Goal: Book appointment/travel/reservation

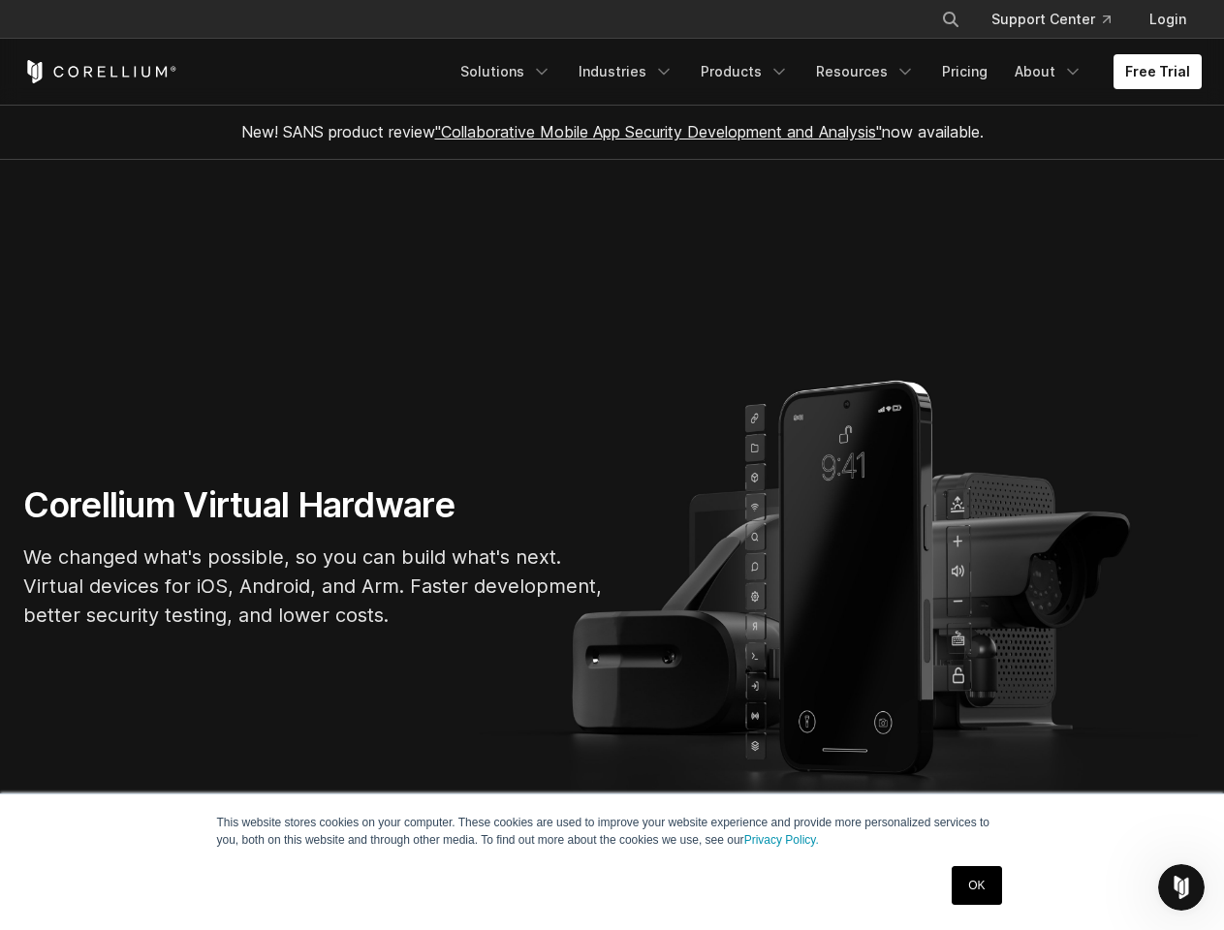
click at [612, 465] on section "Corellium Virtual Hardware We changed what's possible, so you can build what's …" at bounding box center [612, 564] width 1224 height 809
click at [950, 19] on icon "Search" at bounding box center [951, 20] width 16 height 16
click at [950, 19] on div "×" at bounding box center [951, 17] width 19 height 29
click at [1181, 888] on icon "Open Intercom Messenger" at bounding box center [1182, 888] width 32 height 32
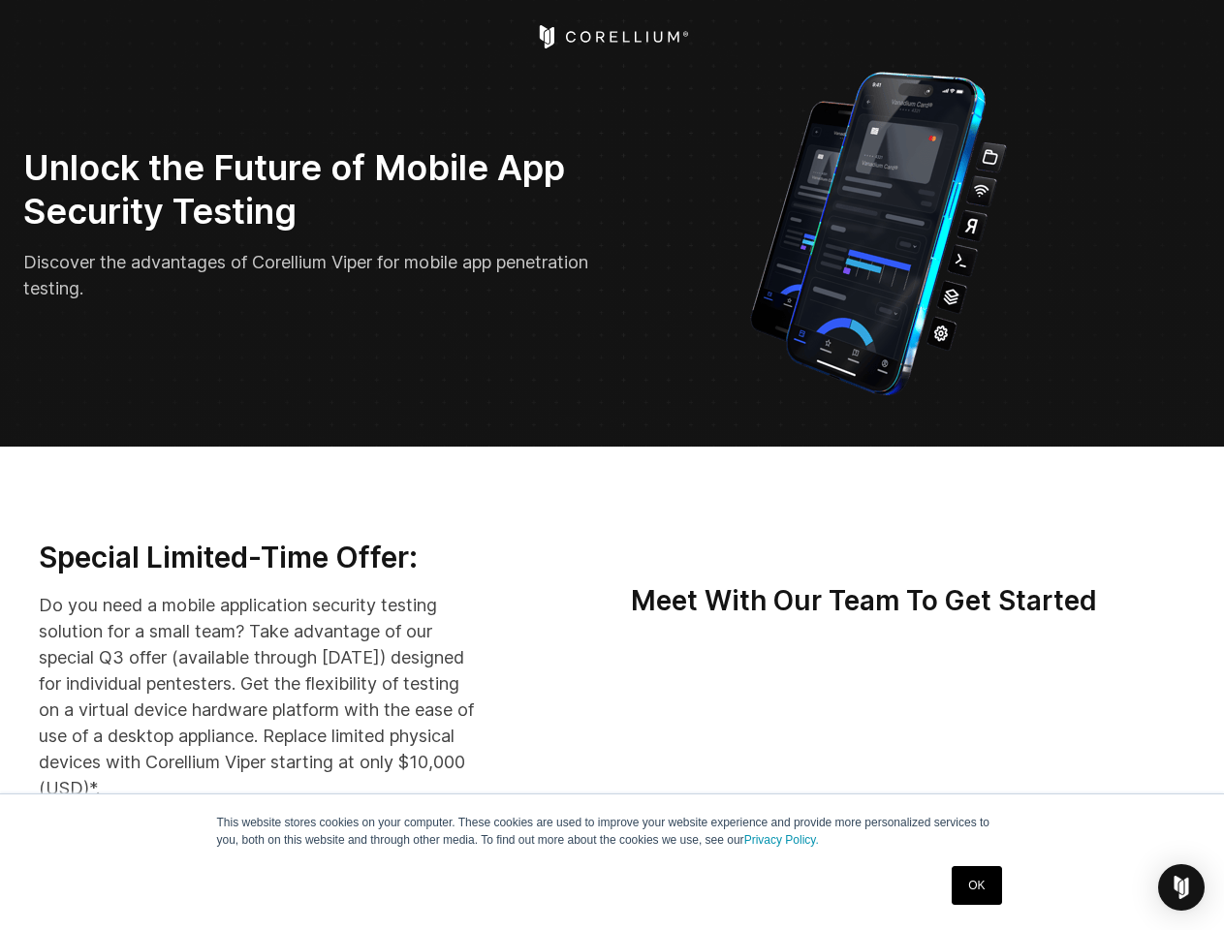
click at [1181, 888] on img "Open Intercom Messenger" at bounding box center [1181, 887] width 23 height 23
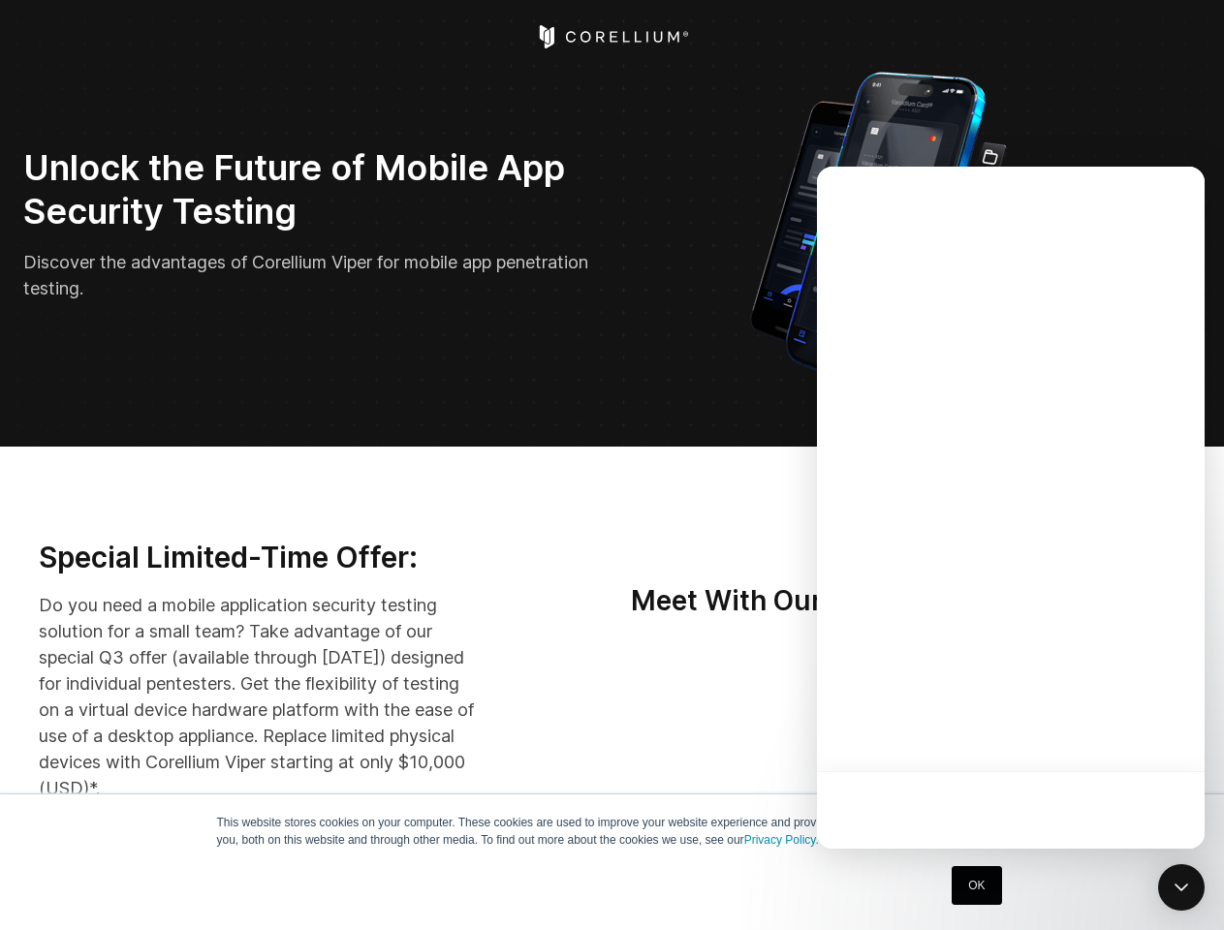
click at [942, 732] on div at bounding box center [1011, 508] width 388 height 682
click at [1033, 732] on div at bounding box center [1011, 508] width 388 height 682
click at [1124, 732] on div at bounding box center [1011, 508] width 388 height 682
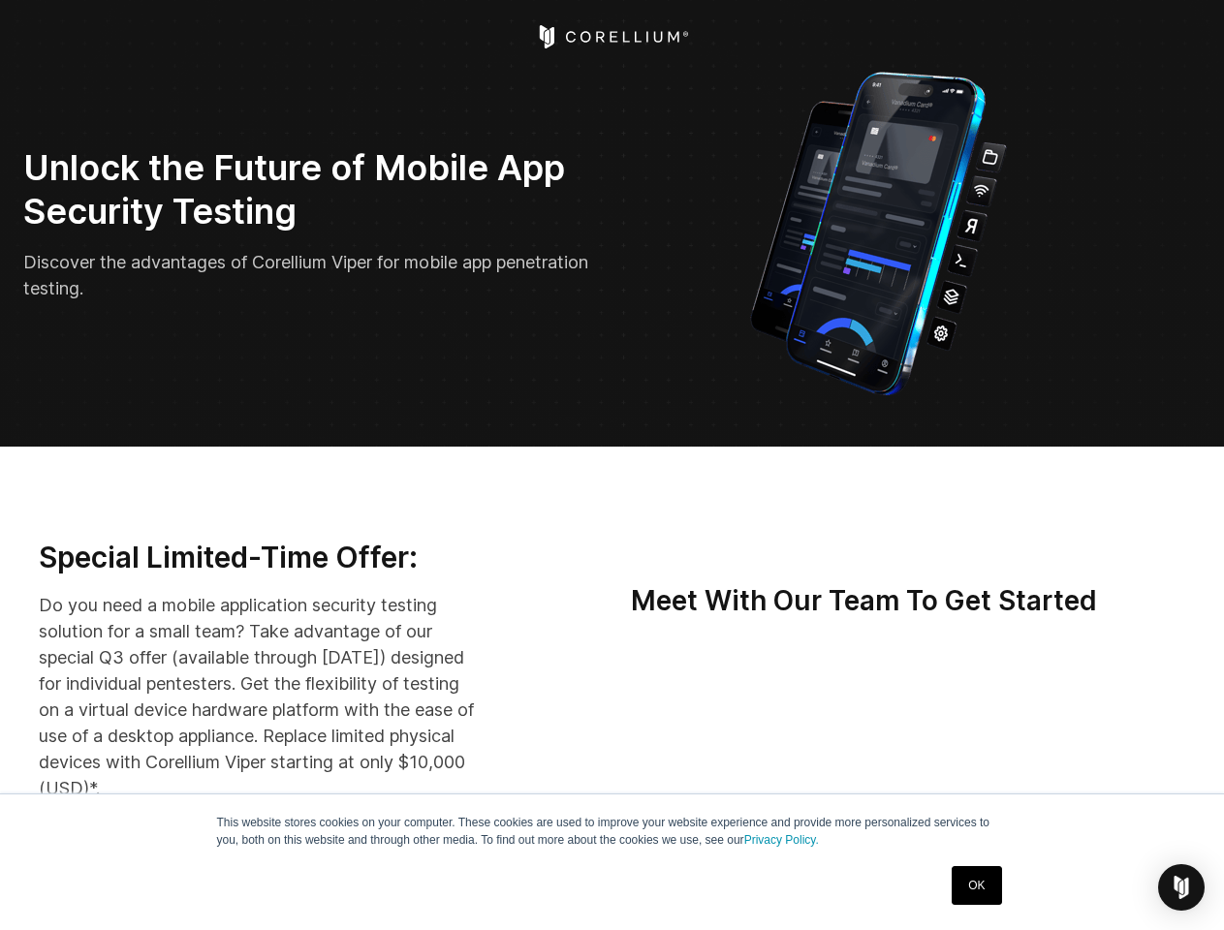
click at [1181, 888] on img "Open Intercom Messenger" at bounding box center [1181, 887] width 23 height 23
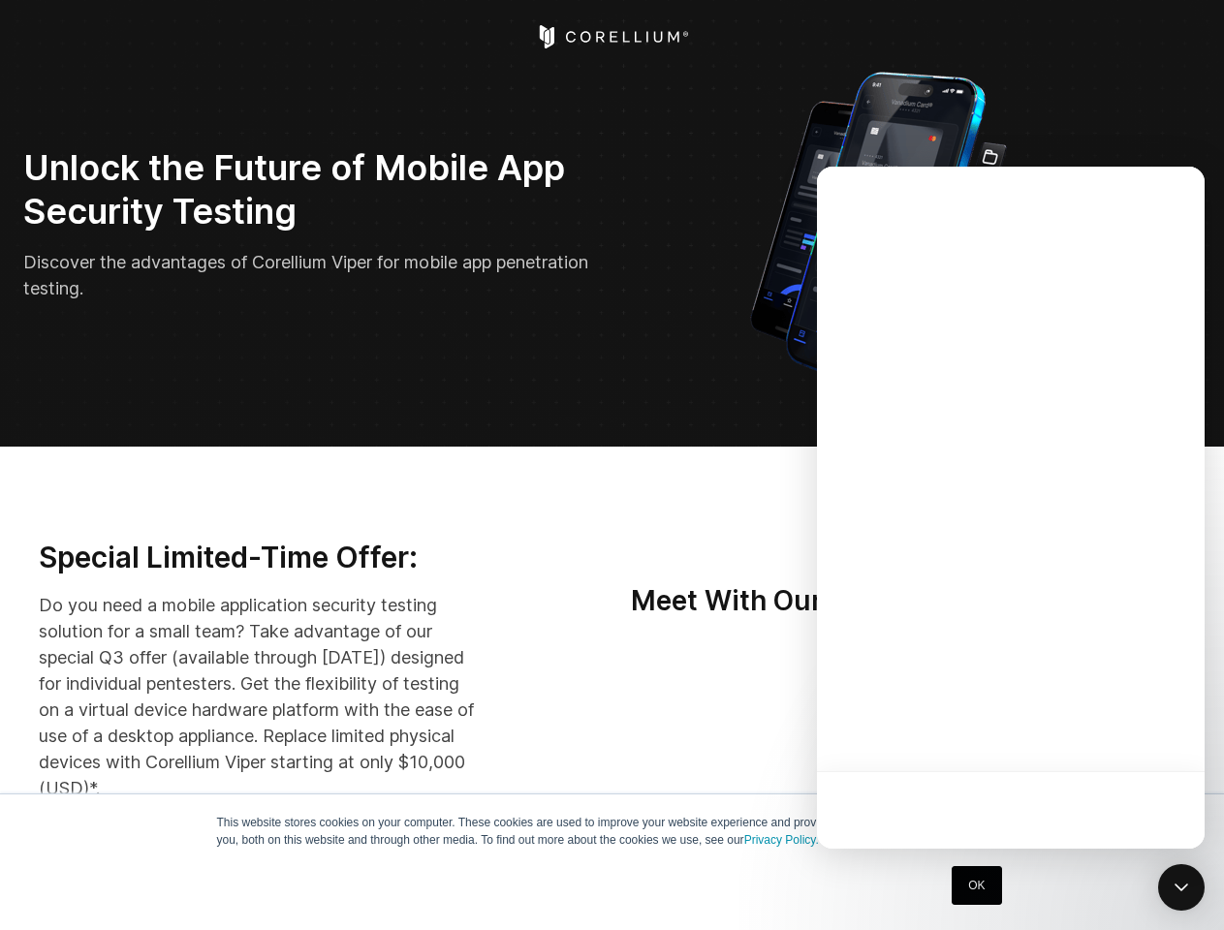
click at [942, 732] on div at bounding box center [1011, 508] width 388 height 682
click at [1033, 732] on div at bounding box center [1011, 508] width 388 height 682
click at [1124, 732] on div at bounding box center [1011, 508] width 388 height 682
